Goal: Task Accomplishment & Management: Complete application form

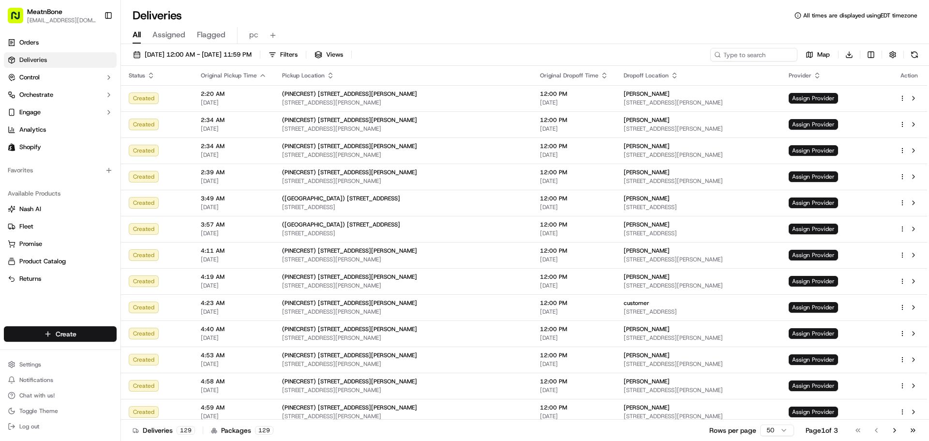
drag, startPoint x: 74, startPoint y: 323, endPoint x: 78, endPoint y: 332, distance: 9.7
click at [74, 324] on div "Create" at bounding box center [60, 333] width 121 height 23
click at [79, 333] on html "MeatnBone [EMAIL_ADDRESS][DOMAIN_NAME] Toggle Sidebar Orders Deliveries Control…" at bounding box center [464, 220] width 929 height 441
click at [154, 352] on link "Delivery" at bounding box center [175, 351] width 108 height 17
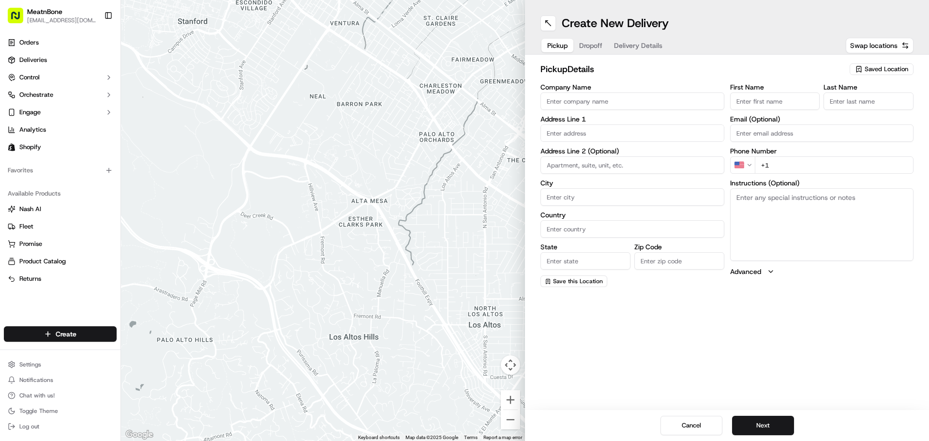
click at [875, 72] on span "Saved Location" at bounding box center [887, 69] width 44 height 9
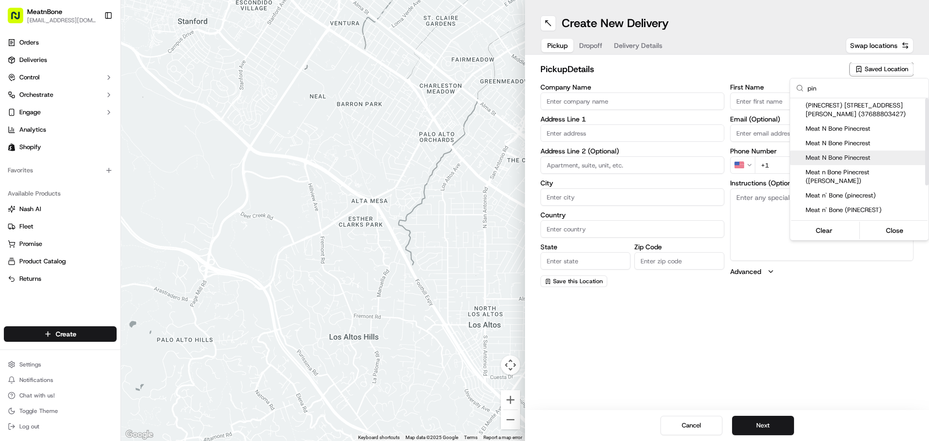
type input "pin"
click at [879, 161] on span "Meat N Bone Pinecrest" at bounding box center [865, 157] width 119 height 9
type input "Meat N Bone Pinecrest"
type input "[STREET_ADDRESS][PERSON_NAME]"
type input "[GEOGRAPHIC_DATA]"
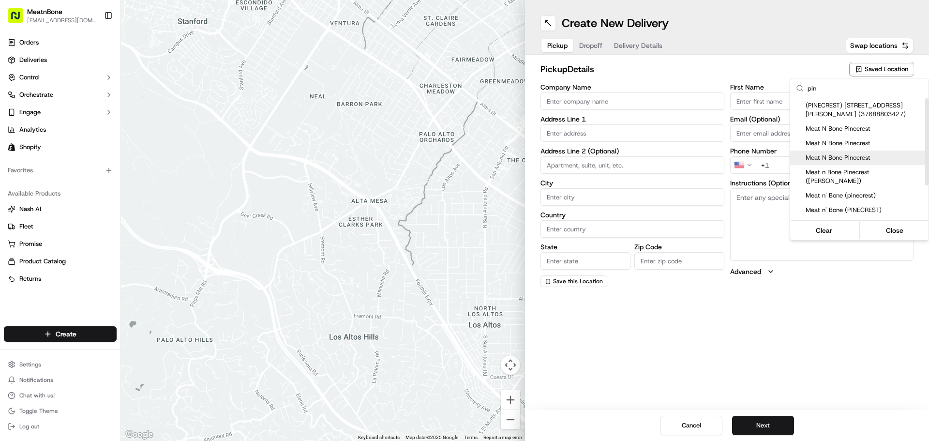
type input "US"
type input "FL"
type input "33156"
type input "[PERSON_NAME]"
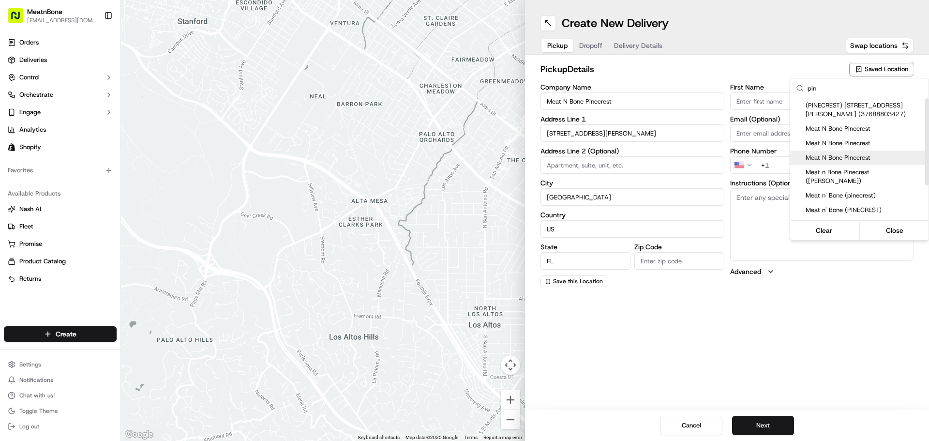
type input "[PHONE_NUMBER]"
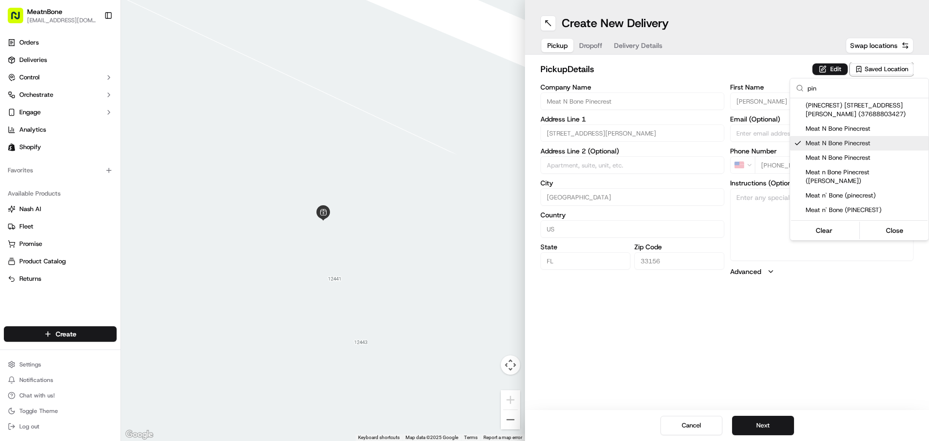
click at [590, 46] on html "MeatnBone [EMAIL_ADDRESS][DOMAIN_NAME] Toggle Sidebar Orders Deliveries Control…" at bounding box center [464, 220] width 929 height 441
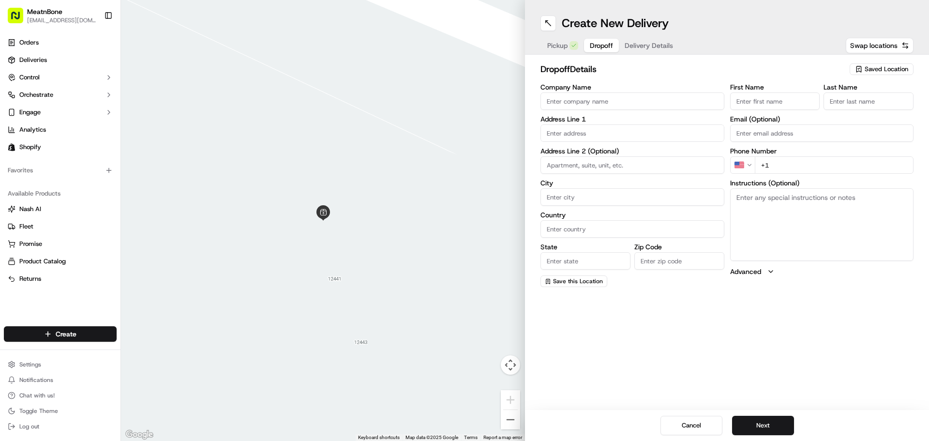
click at [590, 46] on span "Dropoff" at bounding box center [601, 46] width 23 height 10
click at [547, 137] on input "text" at bounding box center [633, 132] width 184 height 17
paste input "[PERSON_NAME], [STREET_ADDRESS][US_STATE], 6466447445"
drag, startPoint x: 679, startPoint y: 135, endPoint x: 808, endPoint y: 136, distance: 129.2
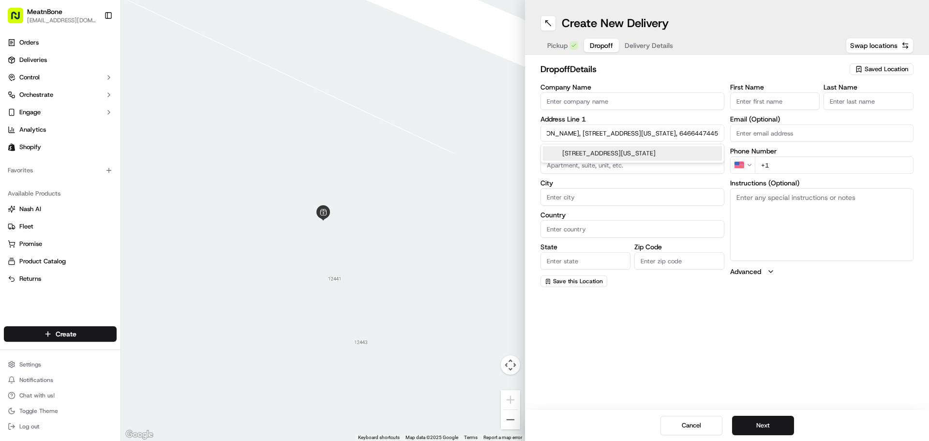
click at [808, 136] on div "Company Name Address Line [GEOGRAPHIC_DATA][PERSON_NAME][STREET_ADDRESS][US_STA…" at bounding box center [727, 185] width 373 height 203
type input "[PERSON_NAME], [STREET_ADDRESS][US_STATE],"
click at [785, 164] on input "+1" at bounding box center [834, 164] width 159 height 17
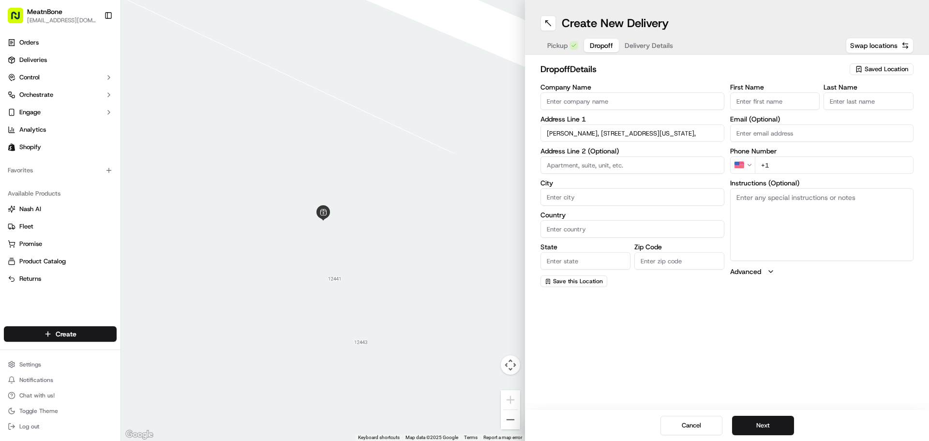
paste input "[PHONE_NUMBER]"
type input "[PHONE_NUMBER]"
drag, startPoint x: 596, startPoint y: 134, endPoint x: 538, endPoint y: 139, distance: 58.3
click at [538, 139] on div "dropoff Details Saved Location Company Name Address Line [GEOGRAPHIC_DATA][PERS…" at bounding box center [727, 175] width 404 height 240
type input "[STREET_ADDRESS][US_STATE],"
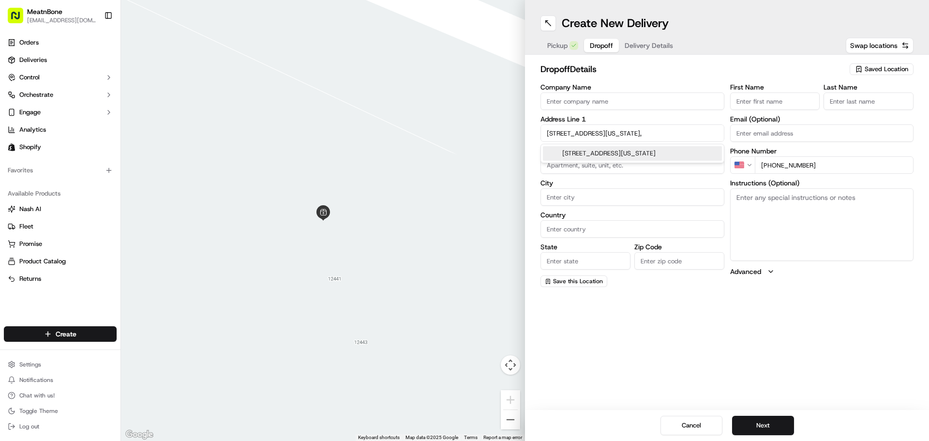
click at [545, 106] on input "Company Name" at bounding box center [633, 100] width 184 height 17
paste input "[PERSON_NAME],"
type input "[PERSON_NAME],"
click at [594, 133] on input "[STREET_ADDRESS][US_STATE]," at bounding box center [633, 132] width 184 height 17
click at [609, 160] on div "[STREET_ADDRESS][US_STATE]" at bounding box center [632, 153] width 179 height 15
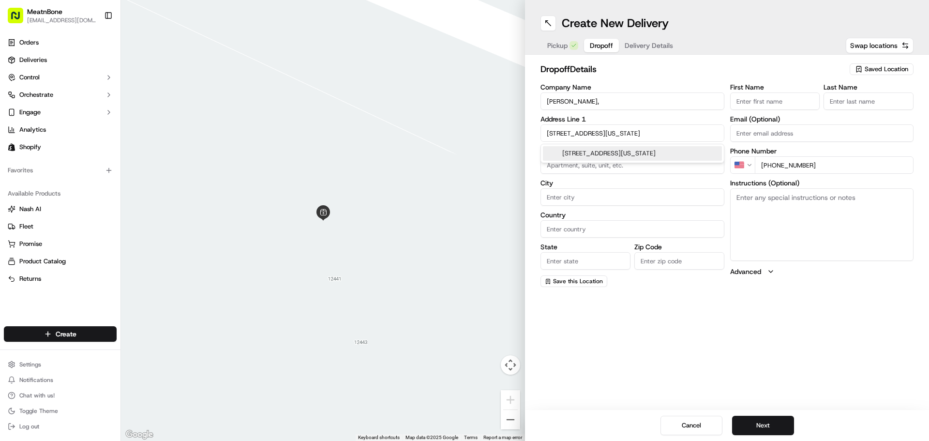
type input "[STREET_ADDRESS]"
type input "Coral Gables"
type input "[GEOGRAPHIC_DATA]"
type input "FL"
type input "33143"
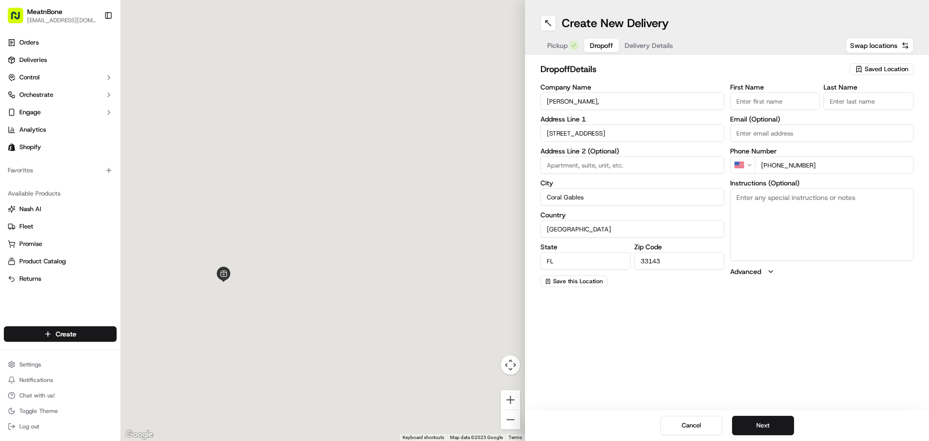
type input "[GEOGRAPHIC_DATA]"
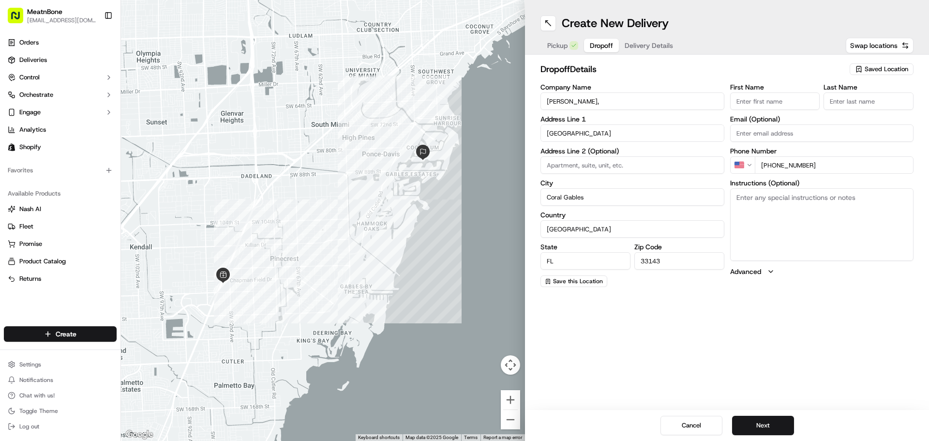
click at [770, 217] on textarea "Instructions (Optional)" at bounding box center [822, 224] width 184 height 73
type textarea "contact the customer upon arrival"
click at [764, 425] on button "Next" at bounding box center [763, 425] width 62 height 19
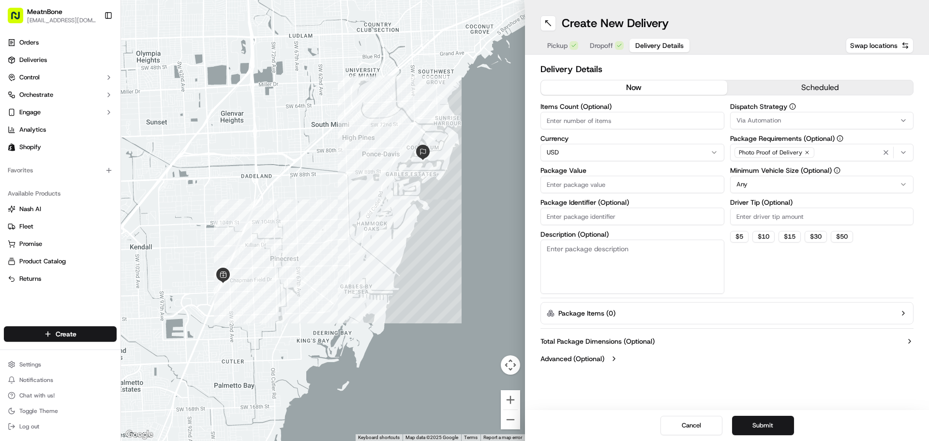
click at [605, 125] on input "Items Count (Optional)" at bounding box center [633, 120] width 184 height 17
type input "2"
click at [628, 189] on input "Package Value" at bounding box center [633, 184] width 184 height 17
type input "604"
click at [768, 424] on button "Submit" at bounding box center [763, 425] width 62 height 19
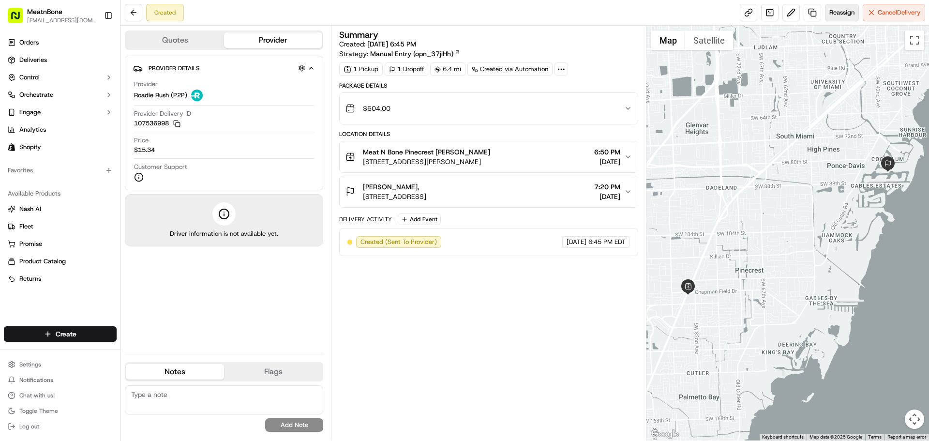
click at [849, 12] on span "Reassign" at bounding box center [842, 12] width 25 height 9
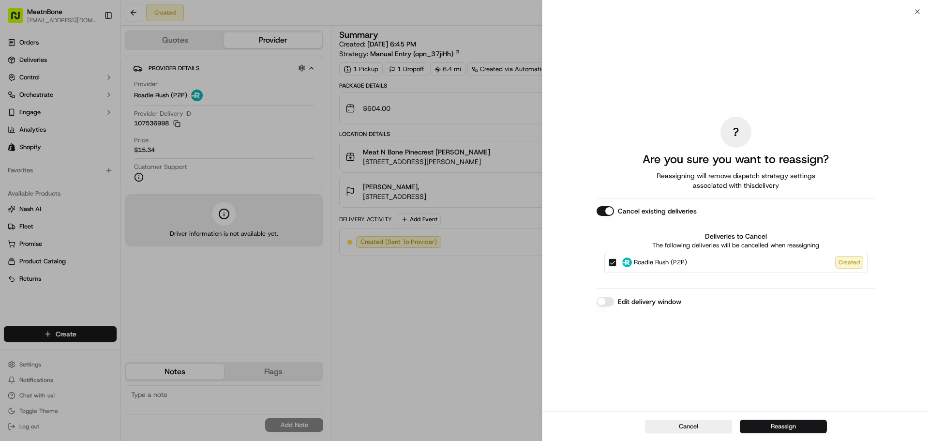
click at [767, 424] on button "Reassign" at bounding box center [783, 427] width 87 height 14
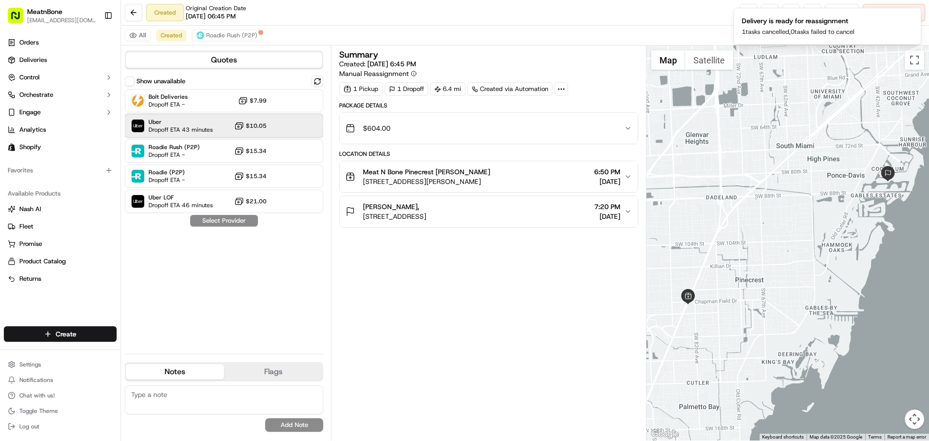
click at [219, 125] on div "Uber Dropoff ETA 43 minutes $10.05" at bounding box center [224, 125] width 198 height 23
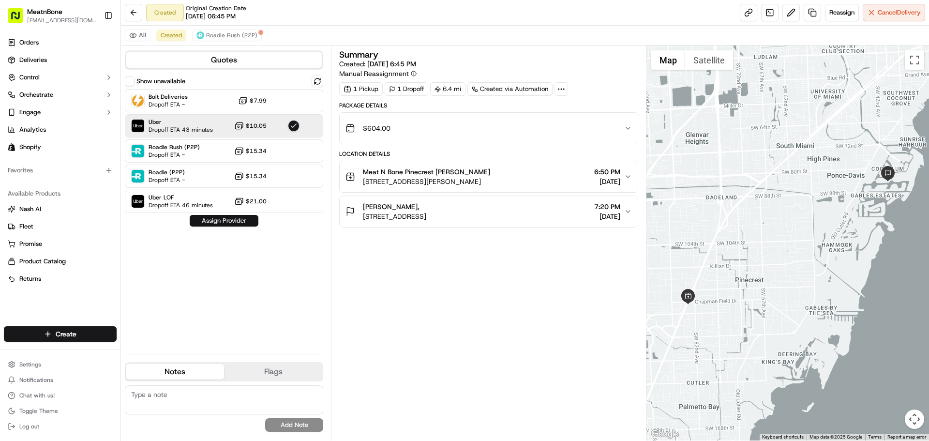
click at [219, 218] on button "Assign Provider" at bounding box center [224, 221] width 69 height 12
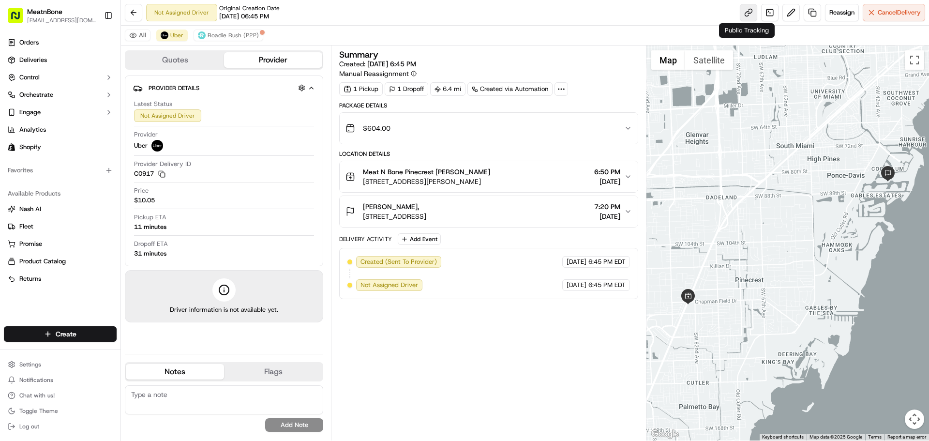
drag, startPoint x: 745, startPoint y: 13, endPoint x: 738, endPoint y: 14, distance: 7.4
